Goal: Task Accomplishment & Management: Manage account settings

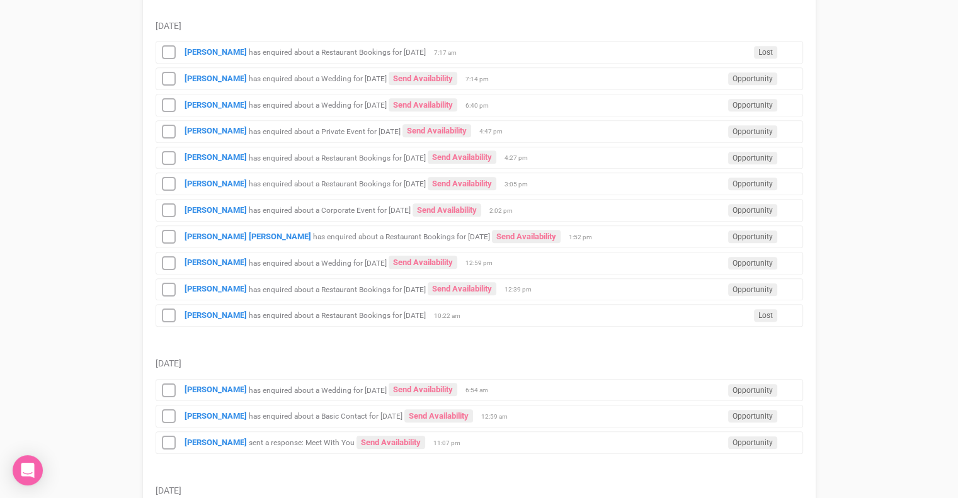
scroll to position [893, 0]
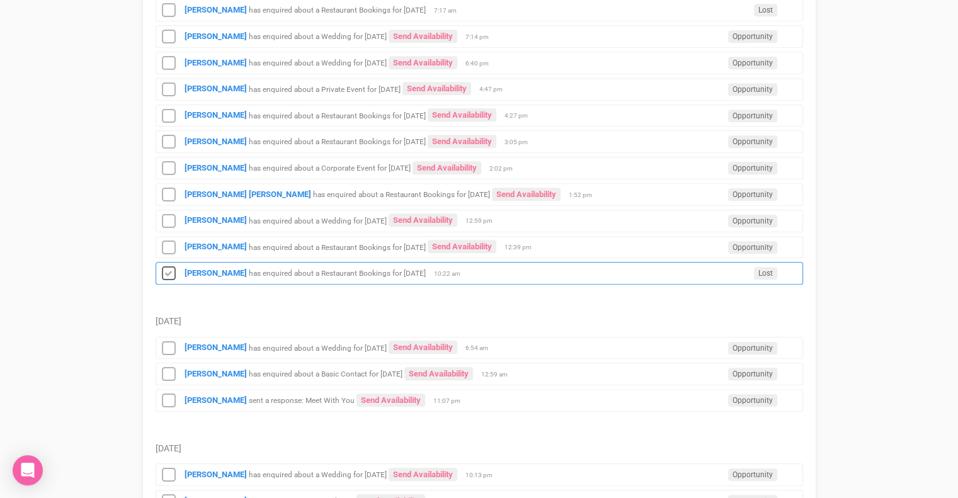
click at [170, 266] on icon at bounding box center [168, 274] width 19 height 16
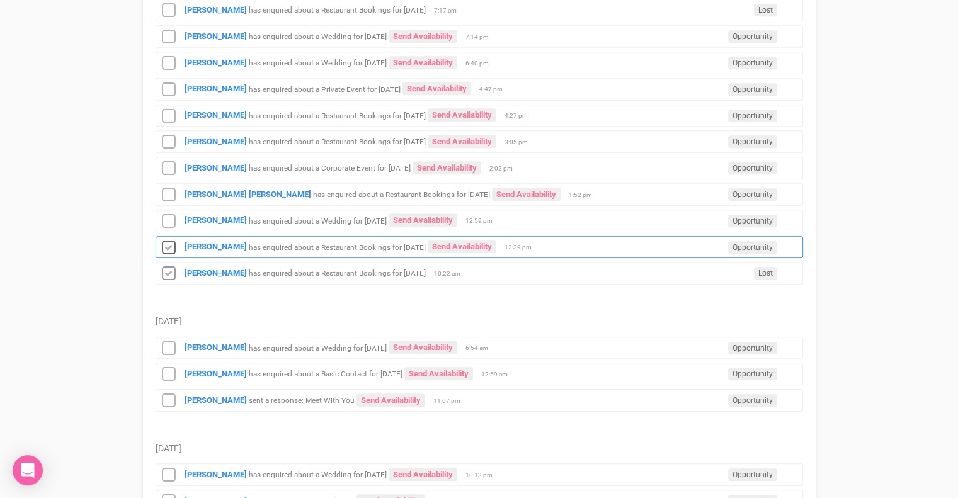
click at [169, 240] on icon at bounding box center [168, 248] width 19 height 16
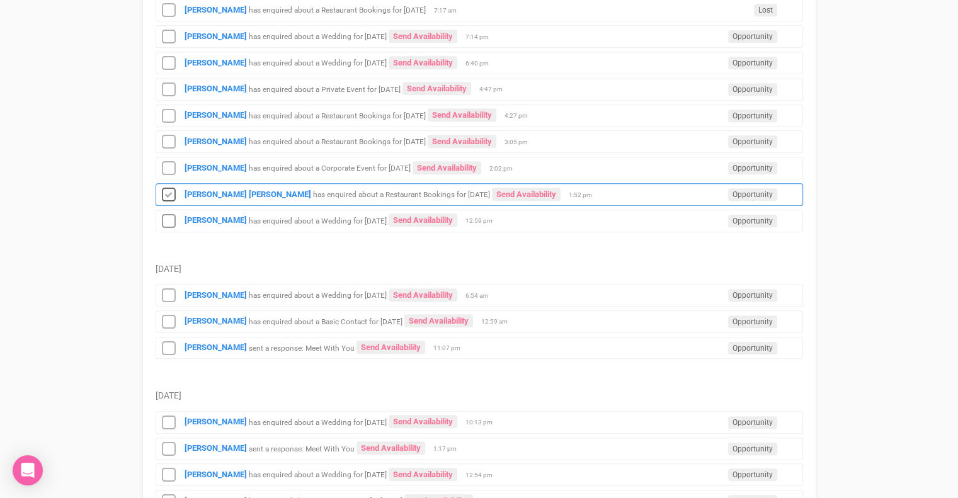
click at [167, 187] on icon at bounding box center [168, 195] width 19 height 16
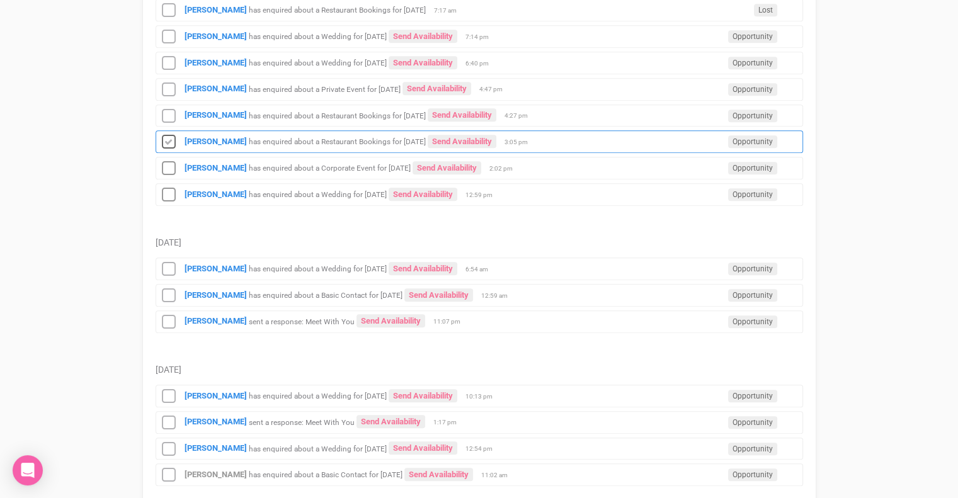
click at [169, 135] on icon at bounding box center [168, 142] width 19 height 16
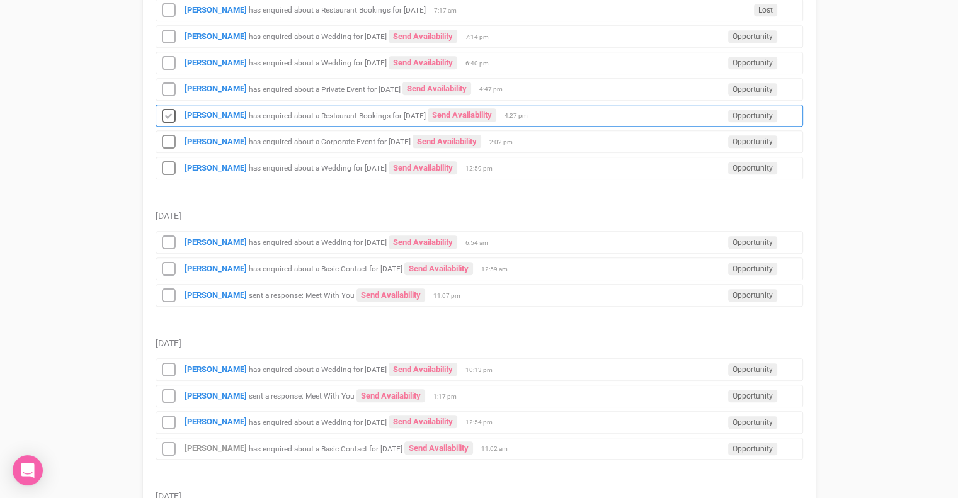
click at [169, 111] on icon at bounding box center [168, 116] width 19 height 16
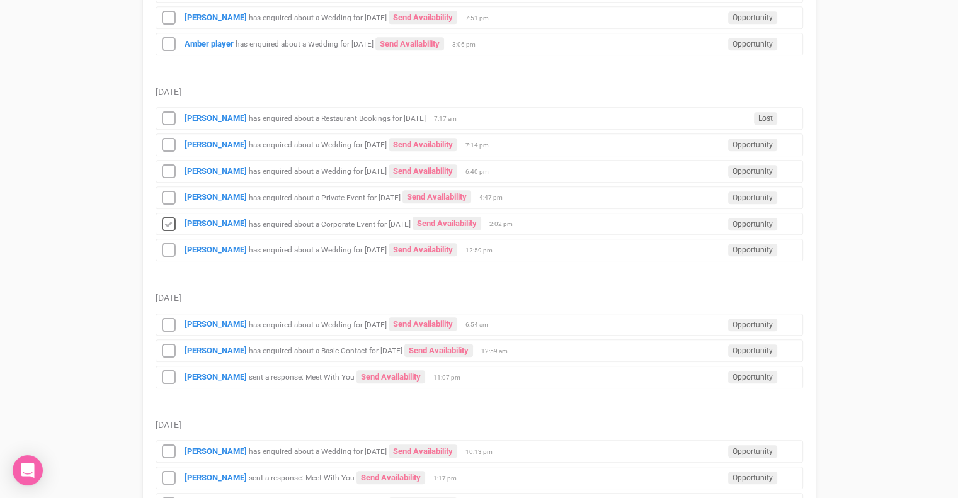
scroll to position [783, 0]
click at [164, 112] on icon at bounding box center [168, 120] width 19 height 16
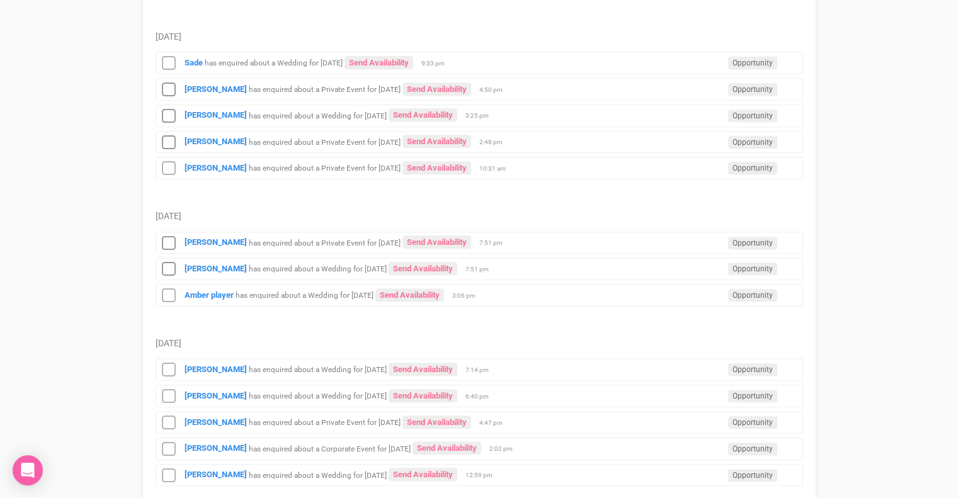
scroll to position [503, 0]
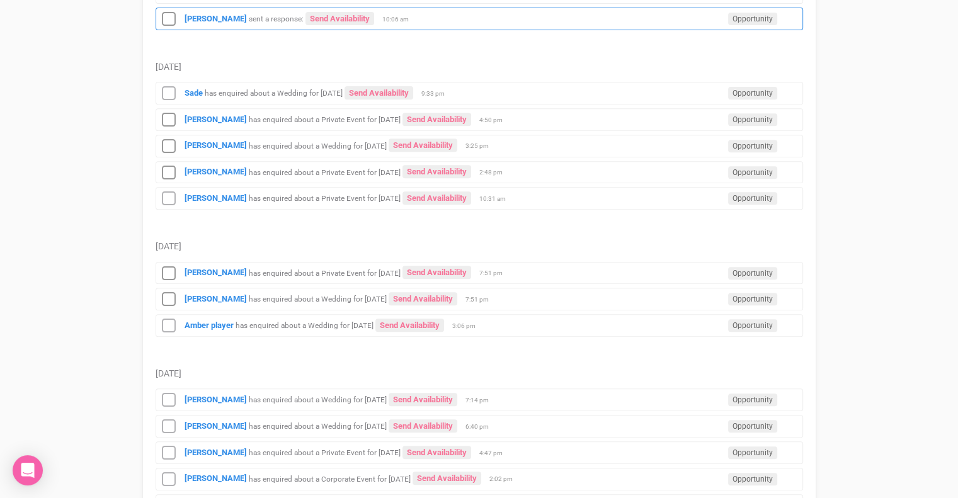
click at [281, 16] on small "sent a response:" at bounding box center [276, 18] width 55 height 9
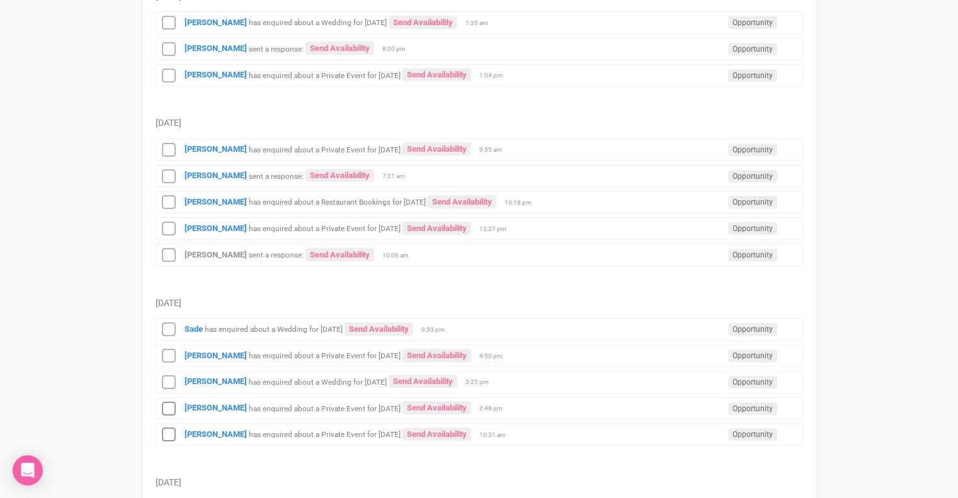
scroll to position [267, 0]
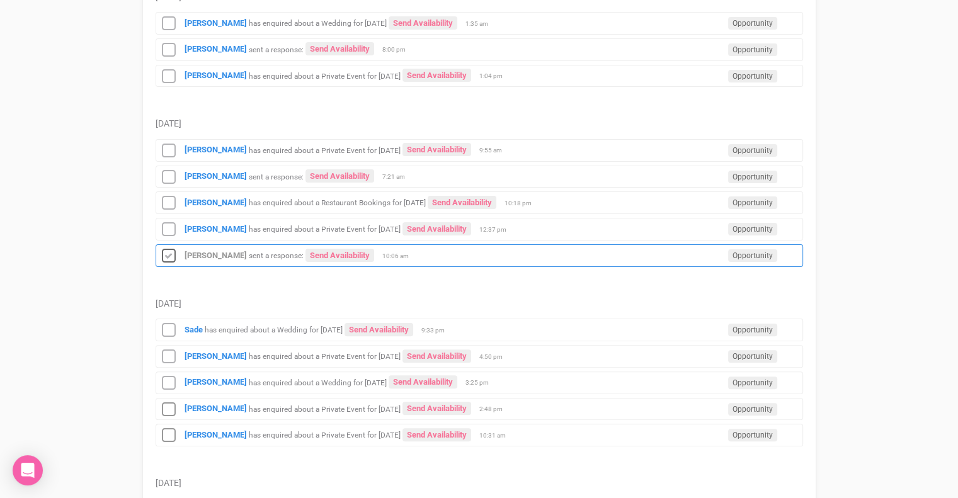
click at [167, 254] on icon at bounding box center [168, 256] width 19 height 16
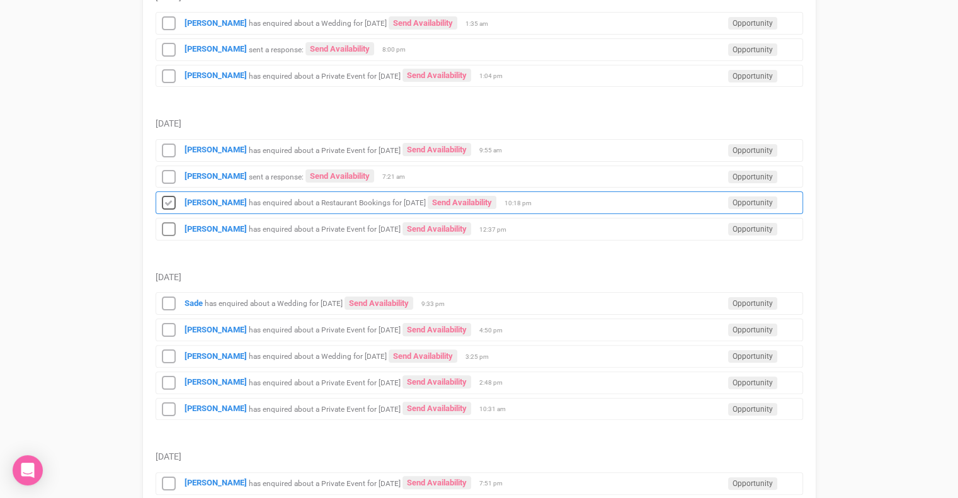
click at [171, 201] on icon at bounding box center [168, 203] width 19 height 16
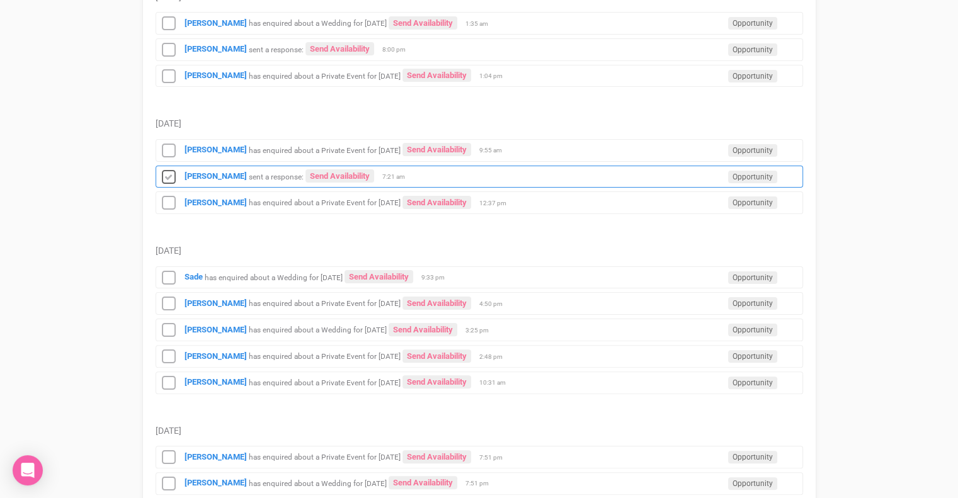
click at [169, 173] on icon at bounding box center [168, 177] width 19 height 16
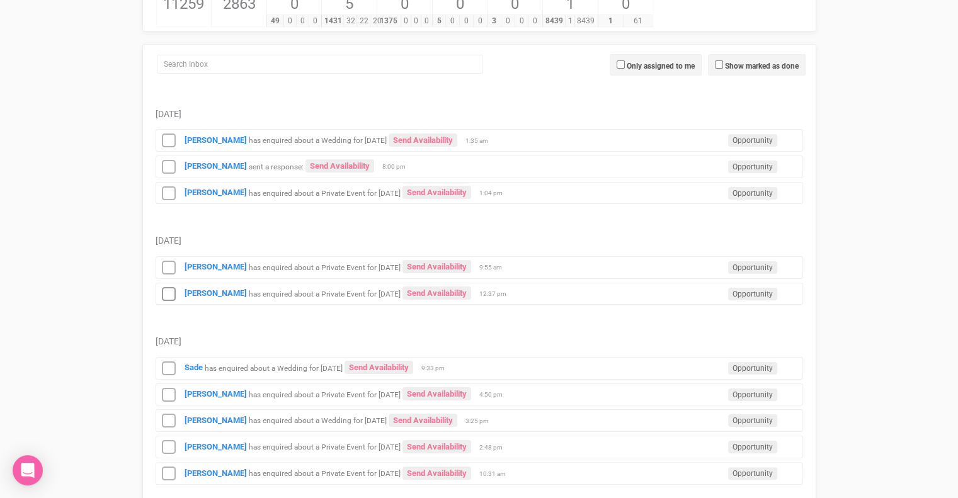
scroll to position [149, 0]
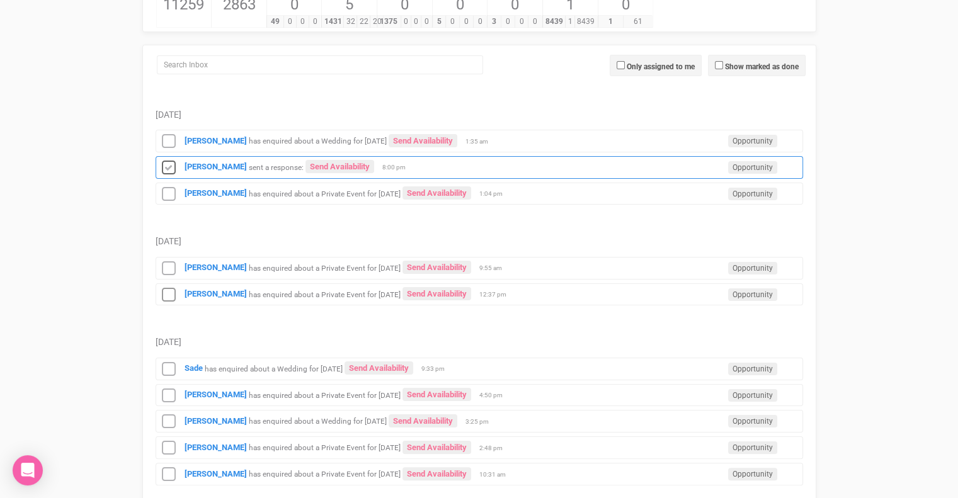
click at [169, 162] on icon at bounding box center [168, 168] width 19 height 16
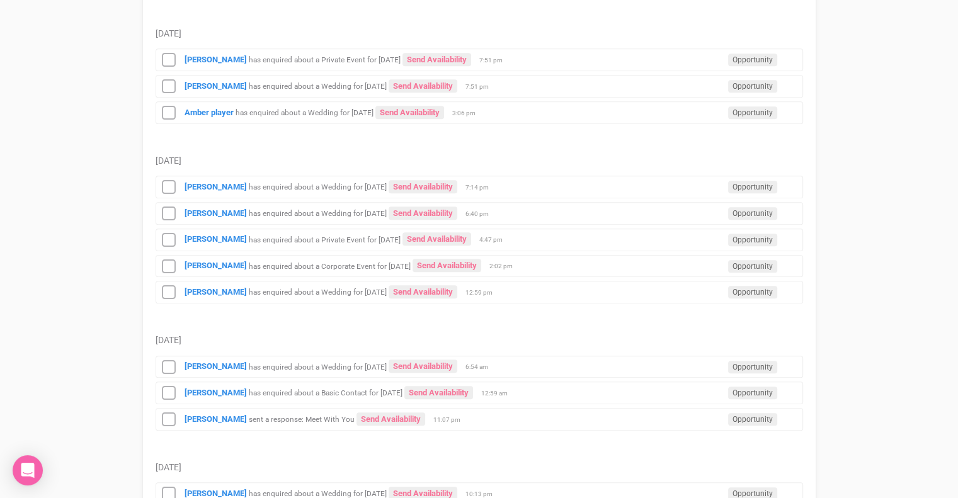
scroll to position [612, 0]
